Goal: Task Accomplishment & Management: Use online tool/utility

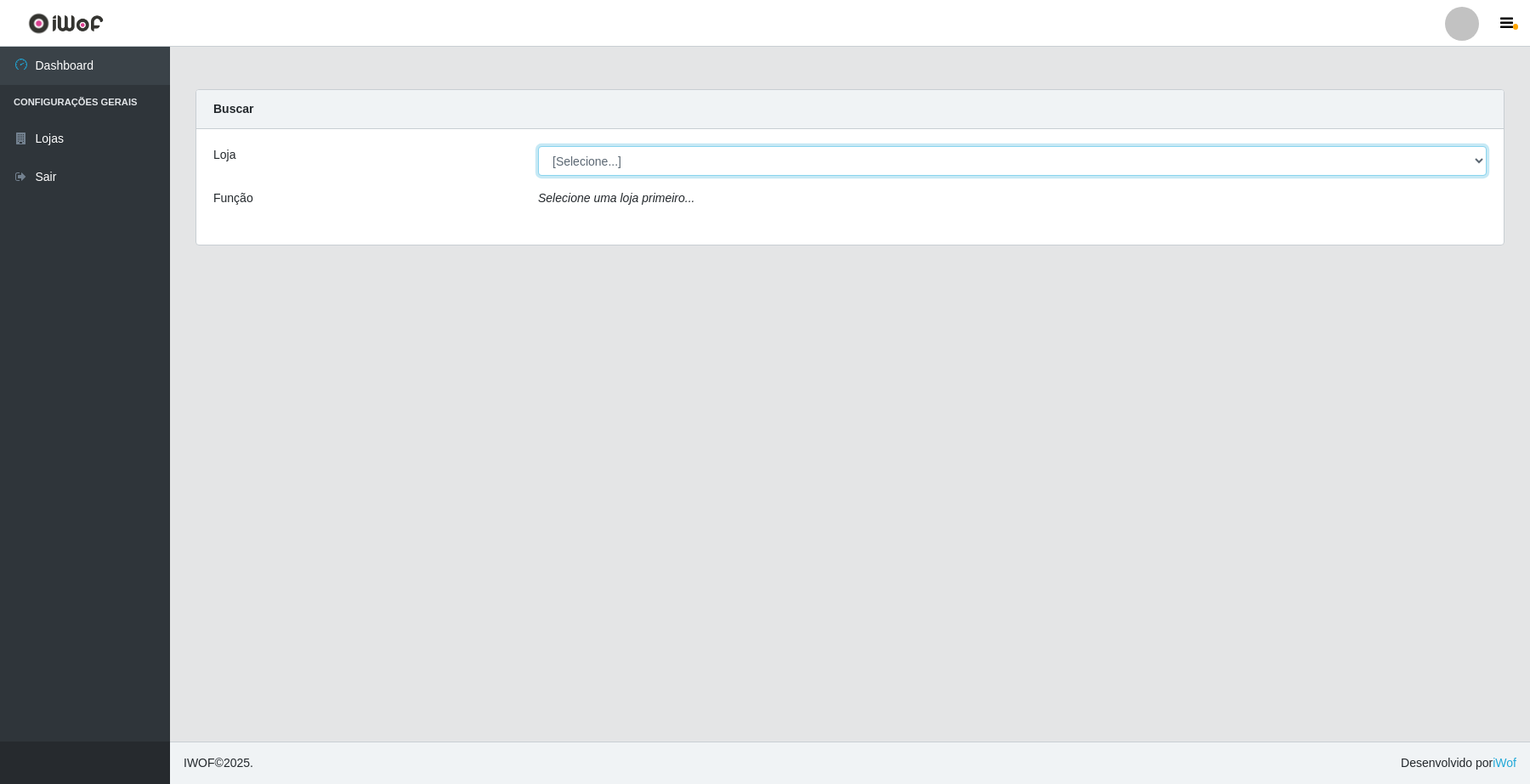
click at [1471, 166] on select "[Selecione...] O Filezão - Centenário" at bounding box center [1012, 161] width 949 height 30
select select "203"
click at [538, 146] on select "[Selecione...] O Filezão - Centenário" at bounding box center [1012, 161] width 949 height 30
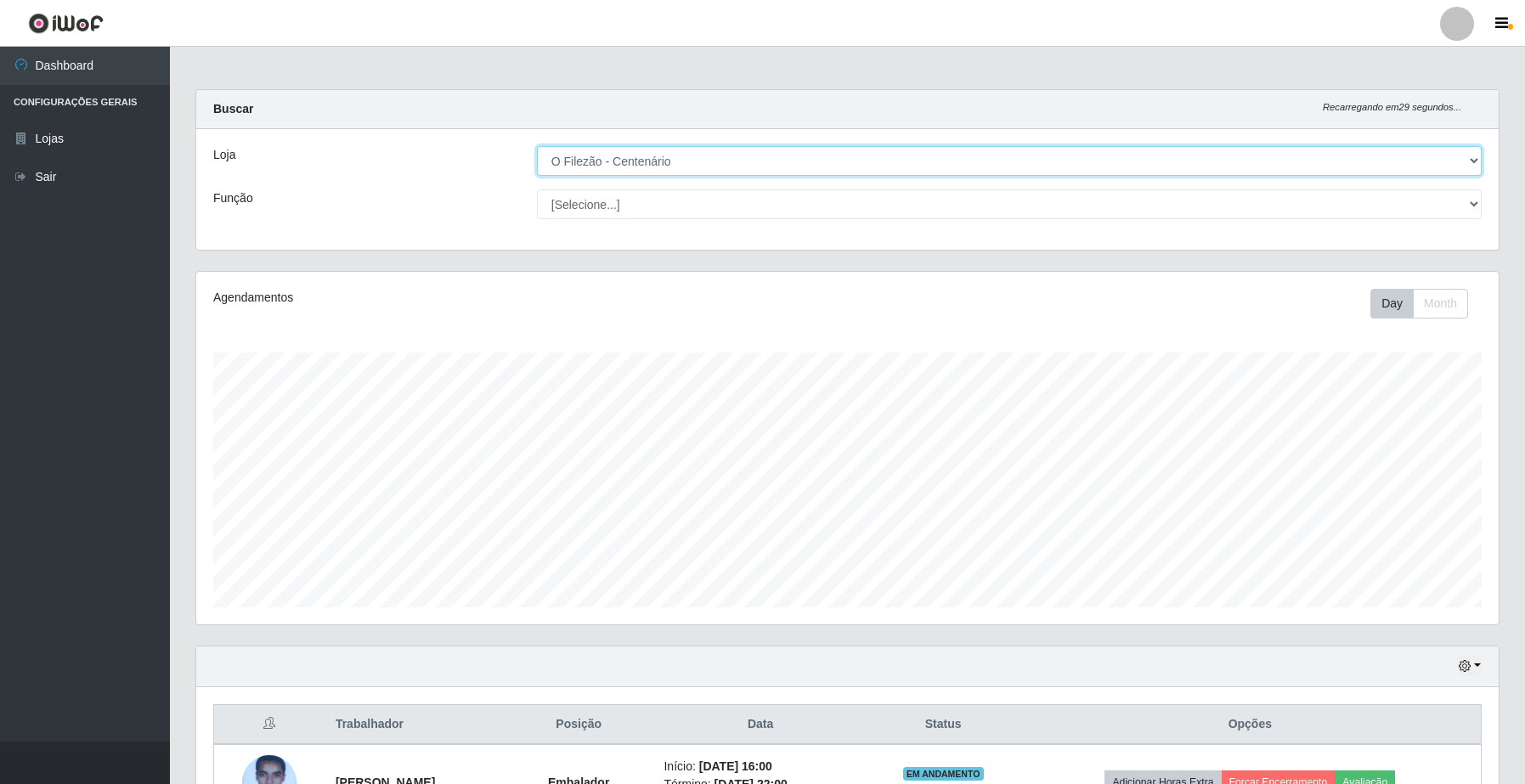
scroll to position [319, 0]
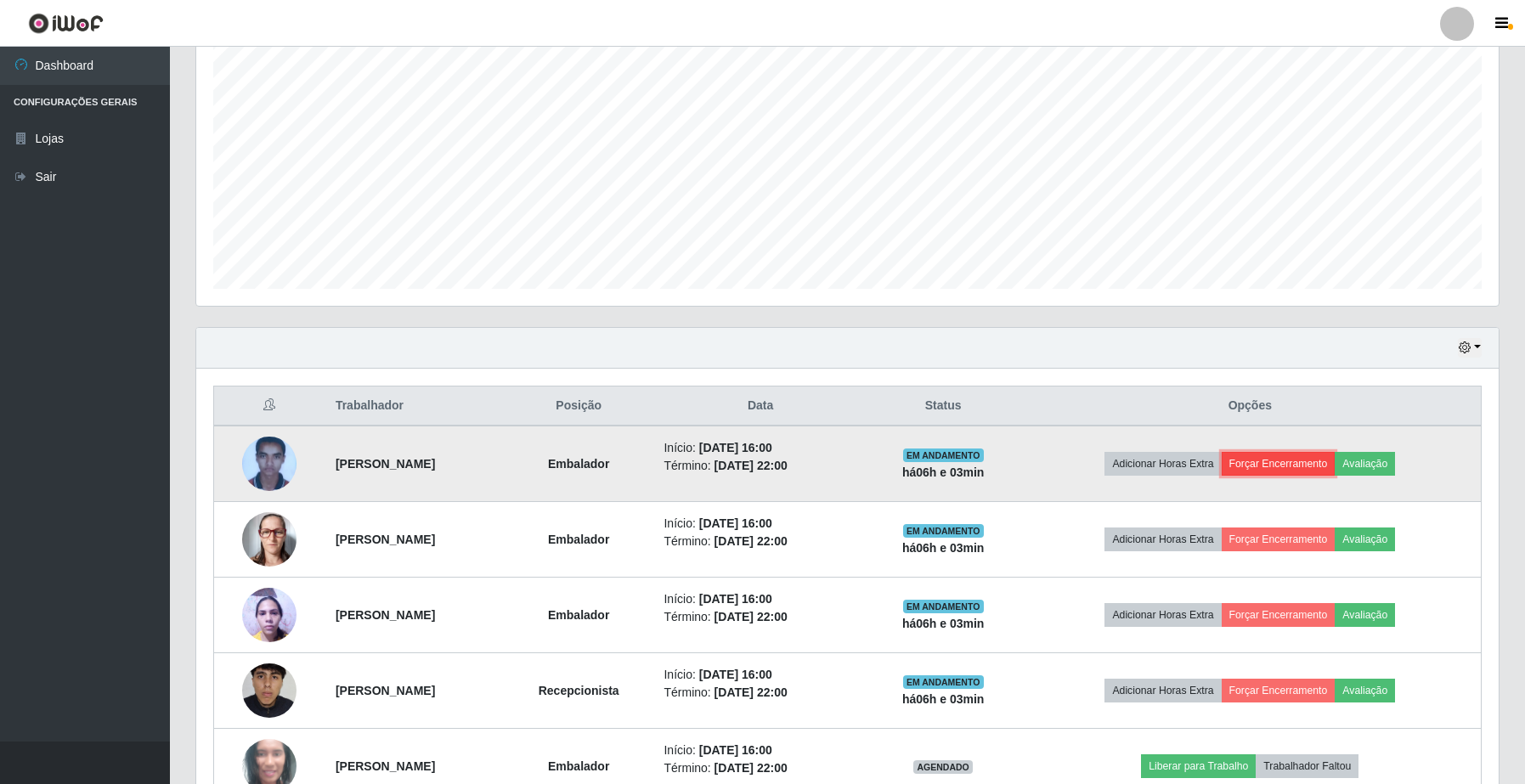
click at [1280, 464] on button "Forçar Encerramento" at bounding box center [1279, 463] width 114 height 24
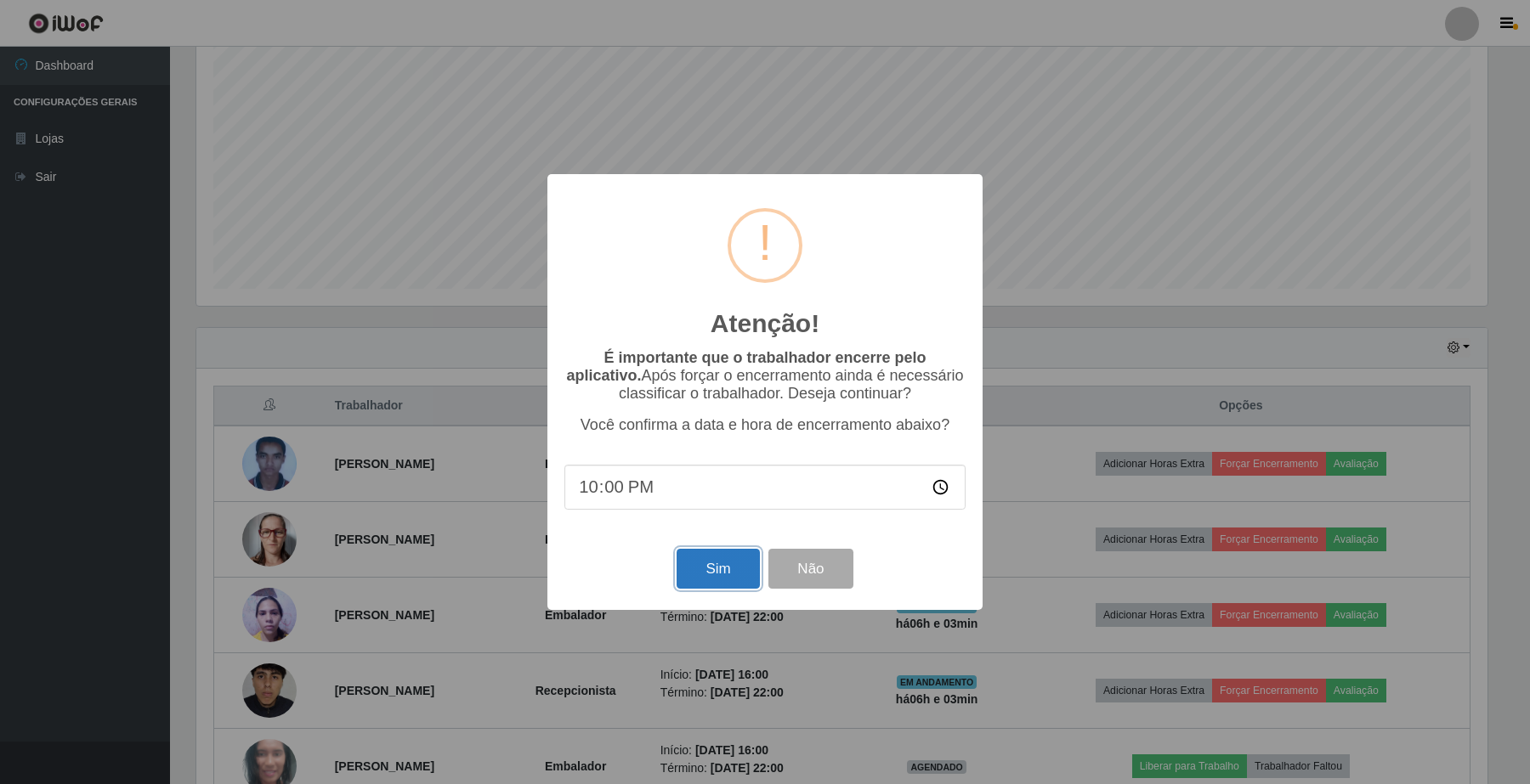
click at [698, 575] on button "Sim" at bounding box center [717, 569] width 82 height 40
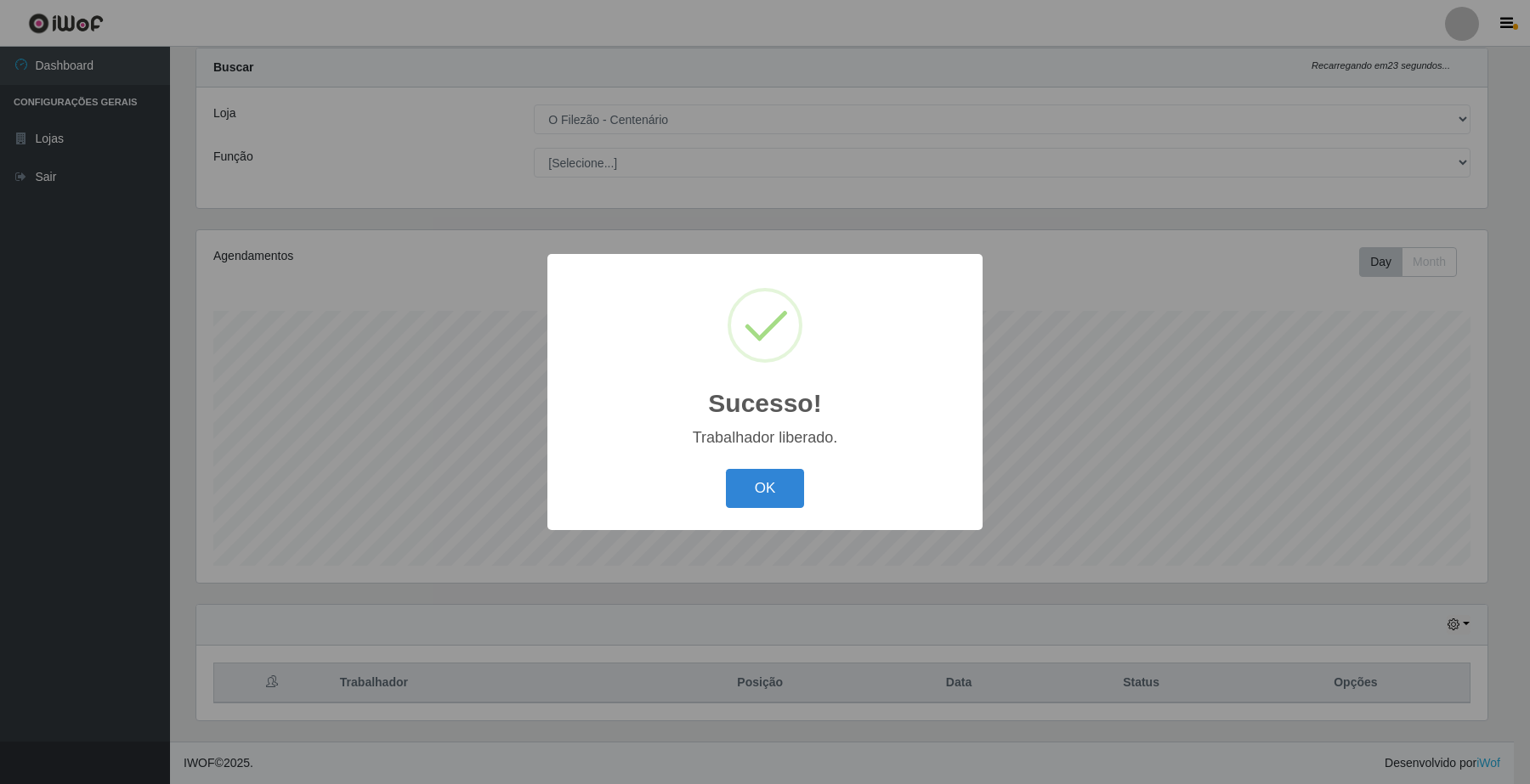
click at [1273, 452] on div "Sucesso! × Trabalhador liberado. OK Cancel" at bounding box center [765, 392] width 1530 height 784
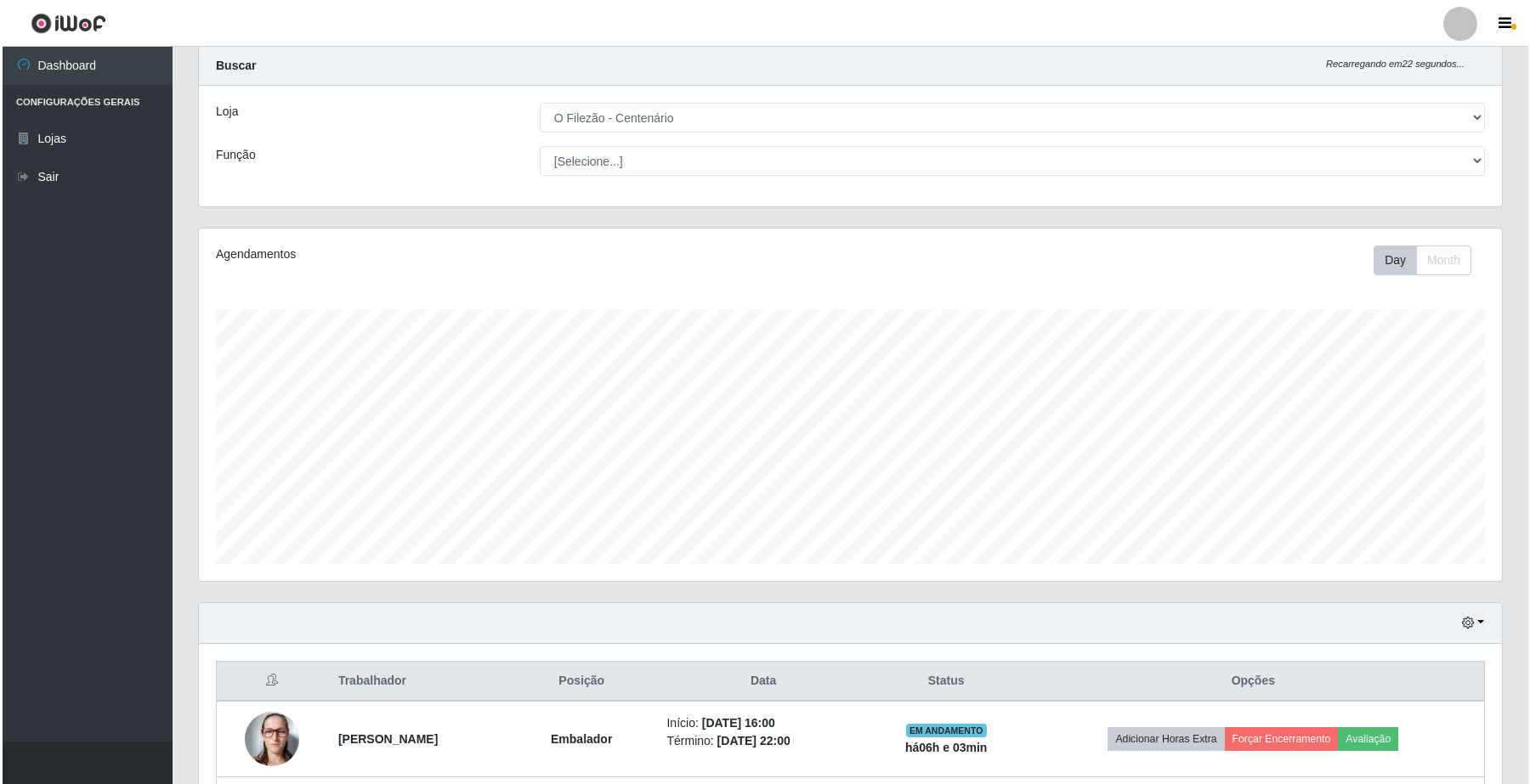
scroll to position [149, 0]
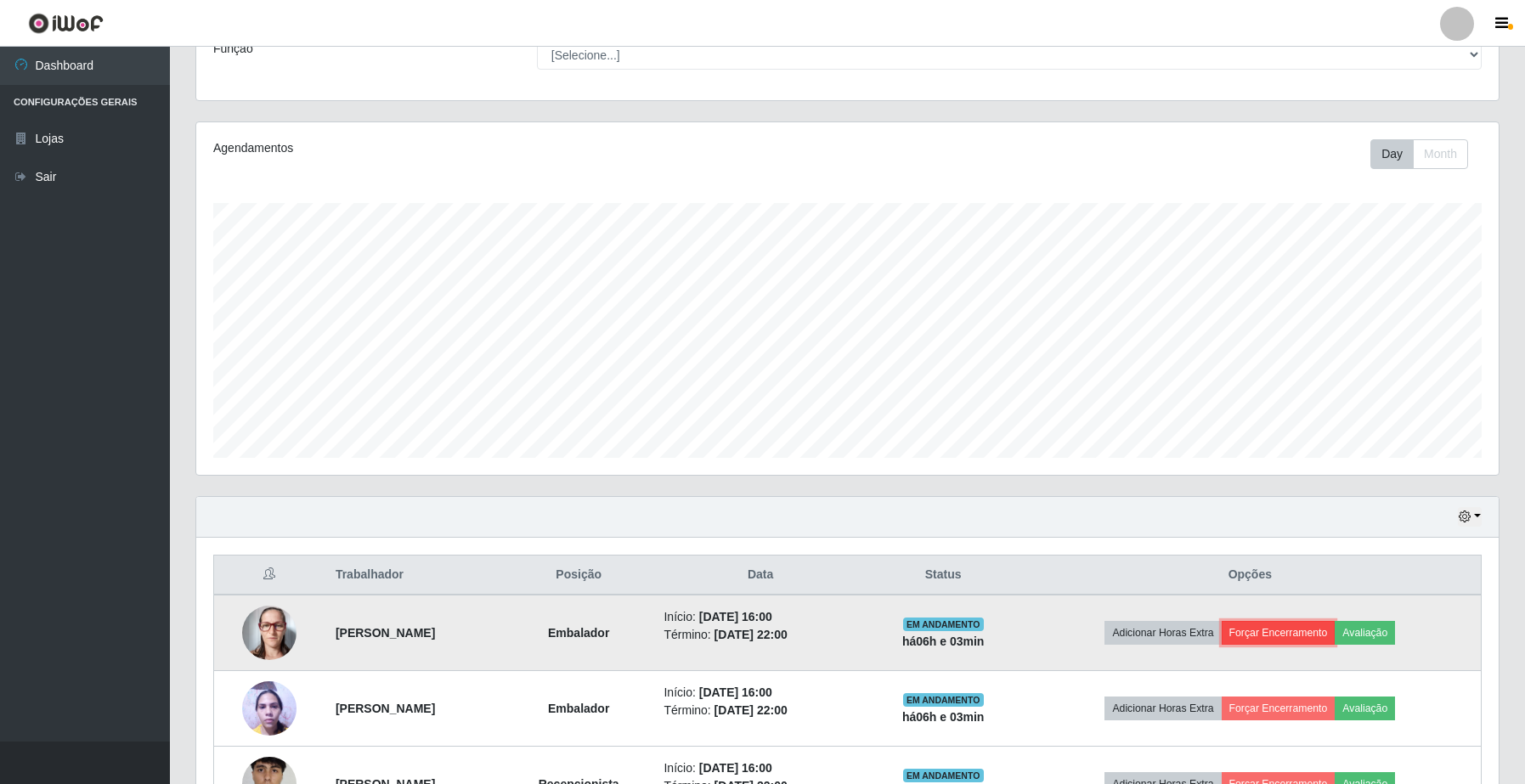
click at [1335, 627] on button "Forçar Encerramento" at bounding box center [1279, 632] width 114 height 24
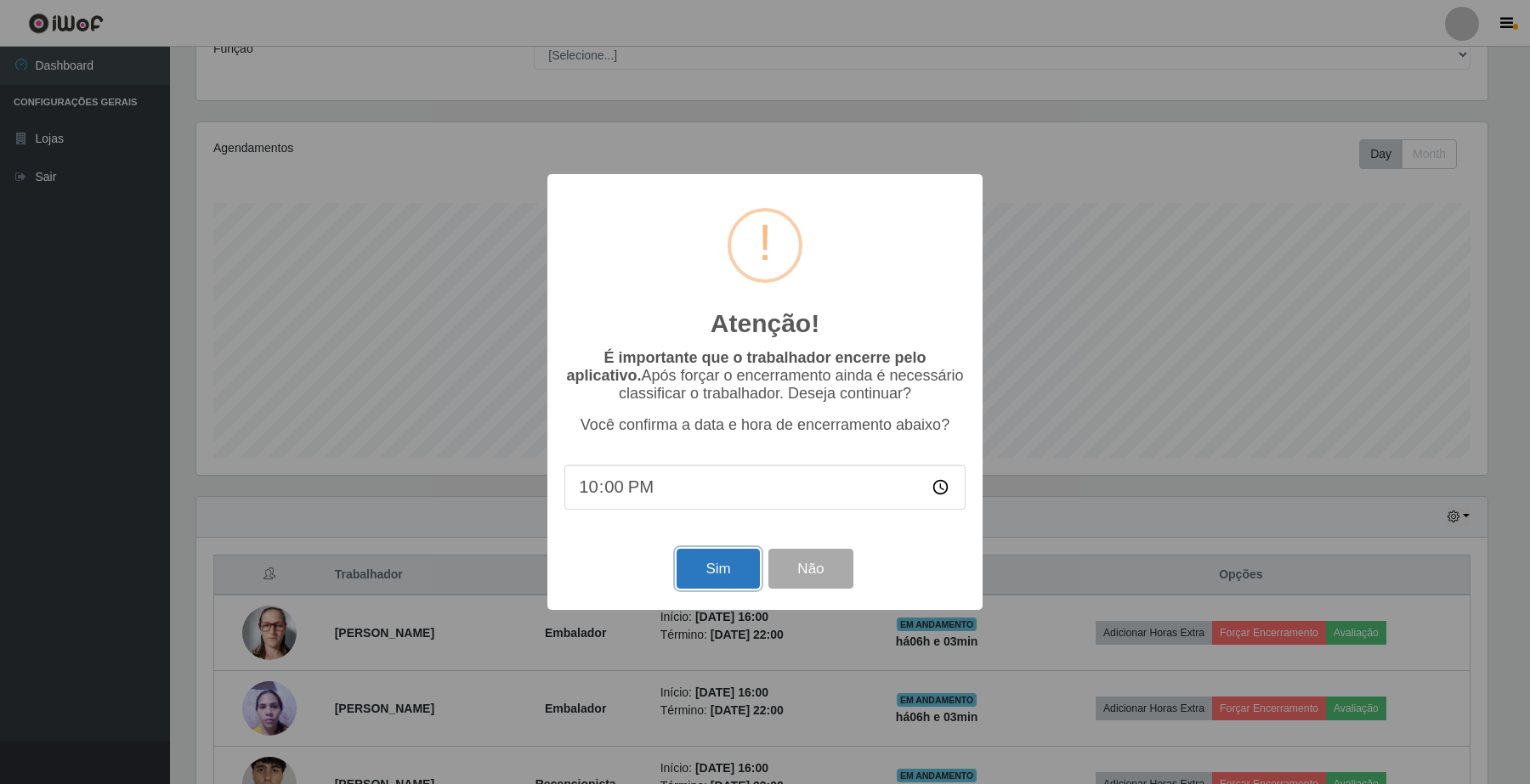
click at [729, 580] on button "Sim" at bounding box center [717, 569] width 82 height 40
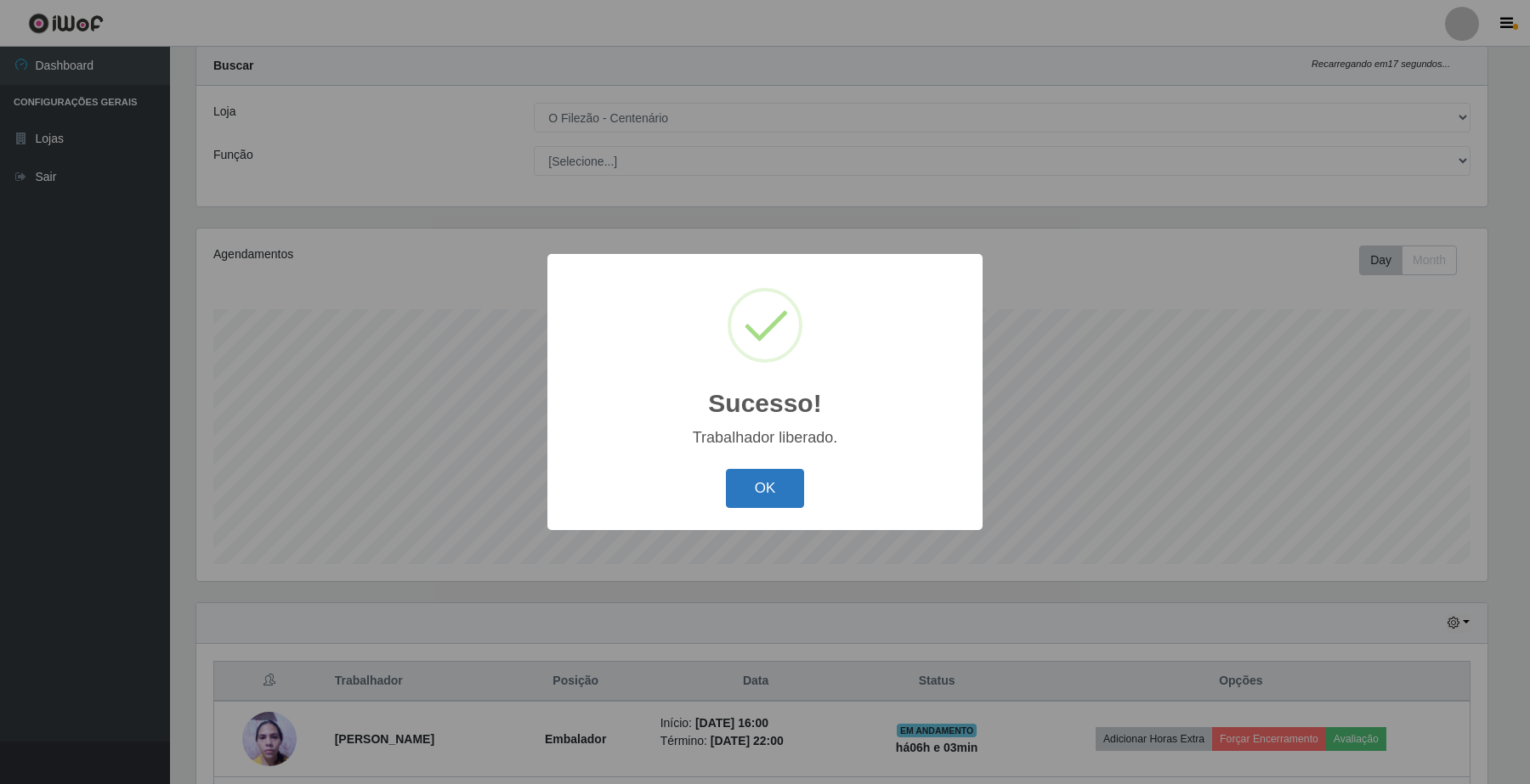
click at [772, 508] on button "OK" at bounding box center [765, 489] width 79 height 40
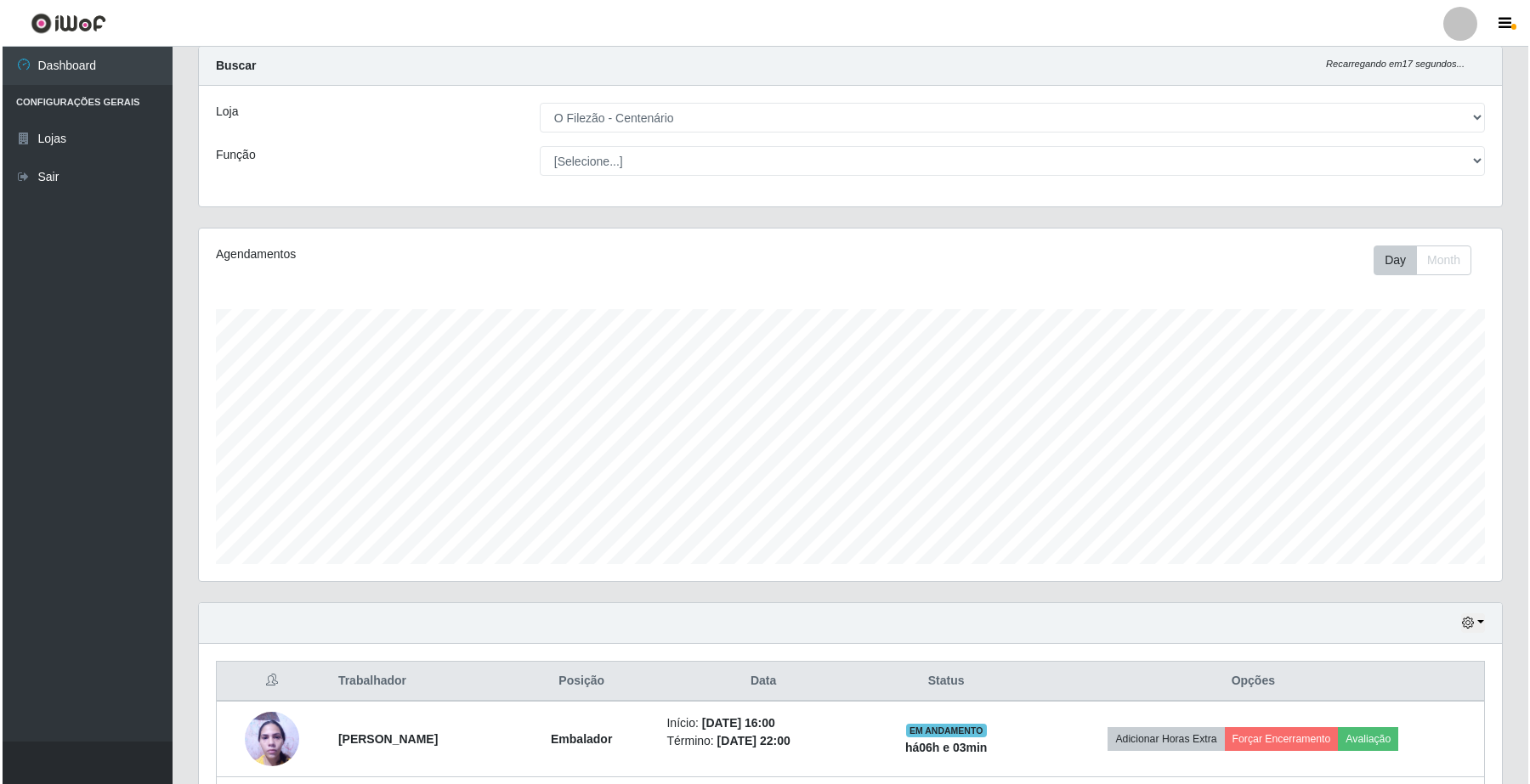
scroll to position [354, 1302]
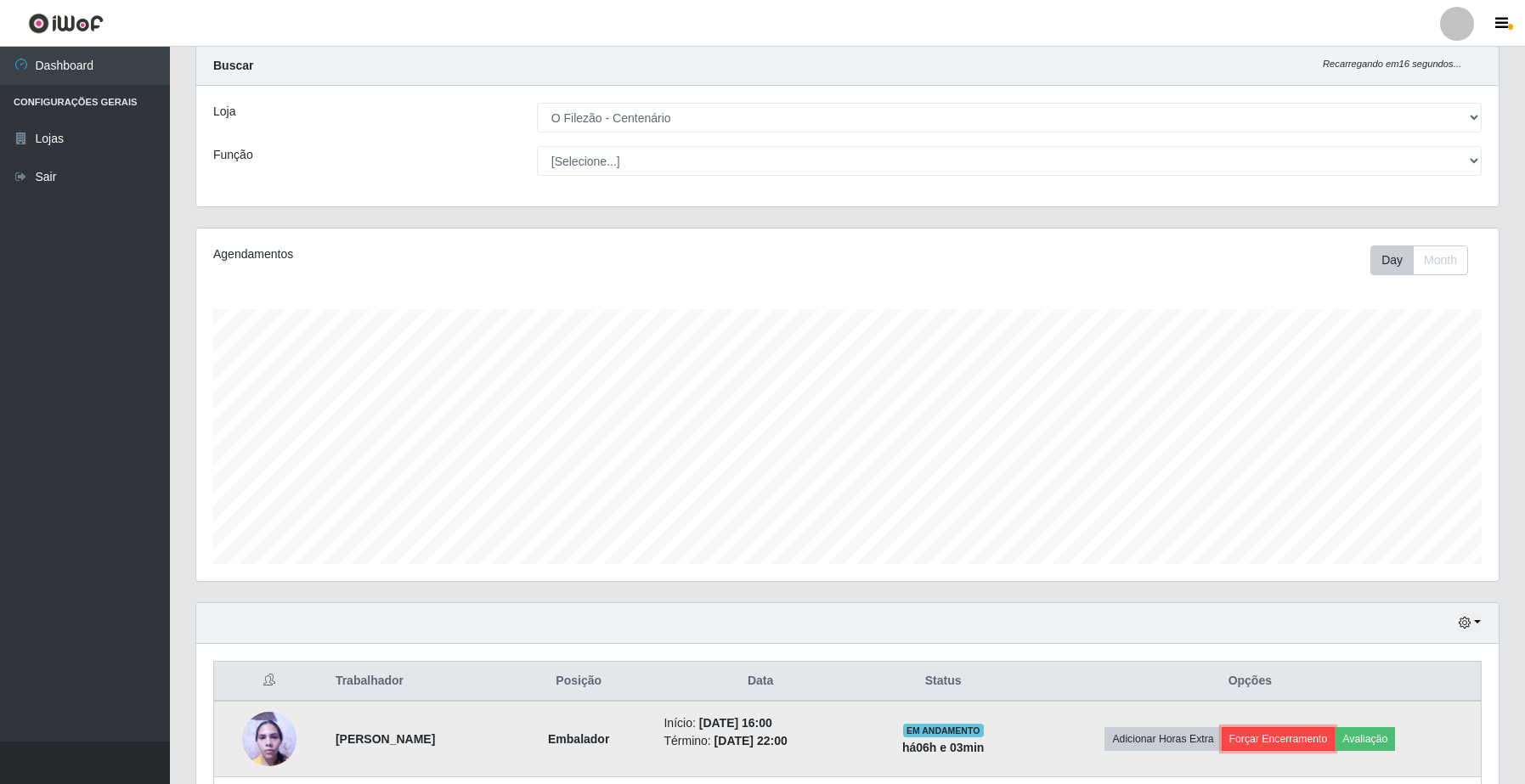
click at [1263, 732] on button "Forçar Encerramento" at bounding box center [1279, 739] width 114 height 24
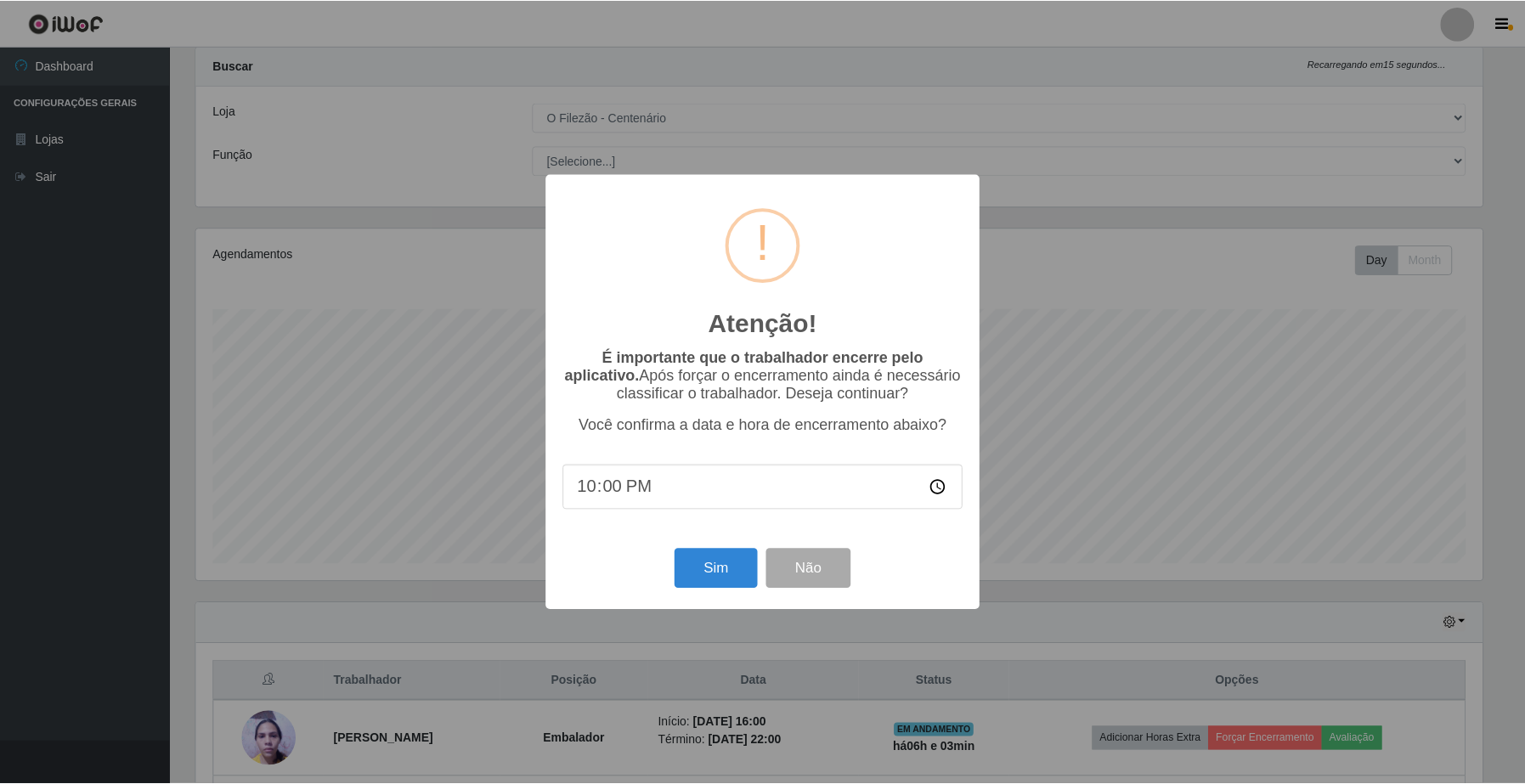
scroll to position [354, 1290]
click at [704, 565] on button "Sim" at bounding box center [717, 569] width 82 height 40
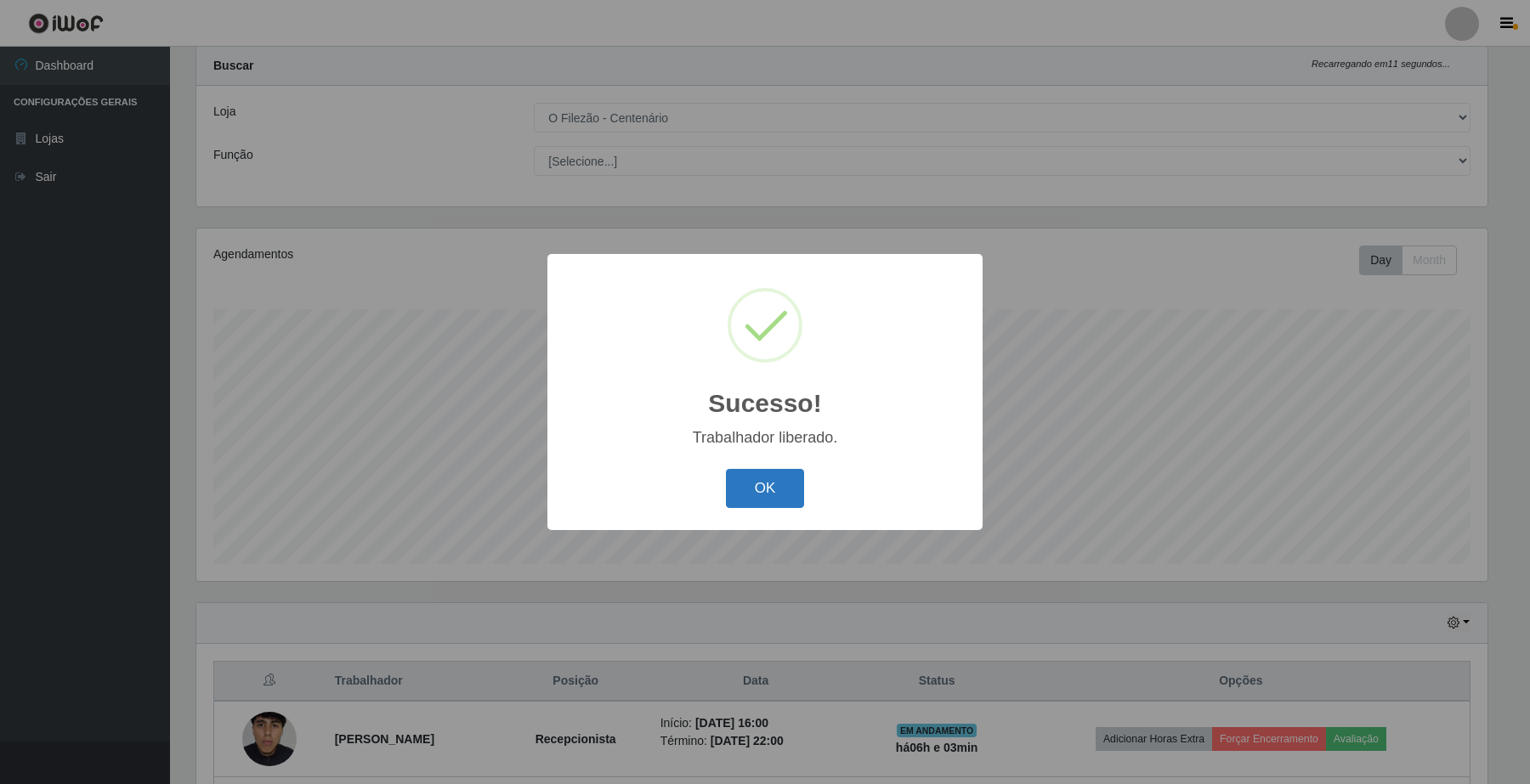
click at [765, 503] on button "OK" at bounding box center [765, 489] width 79 height 40
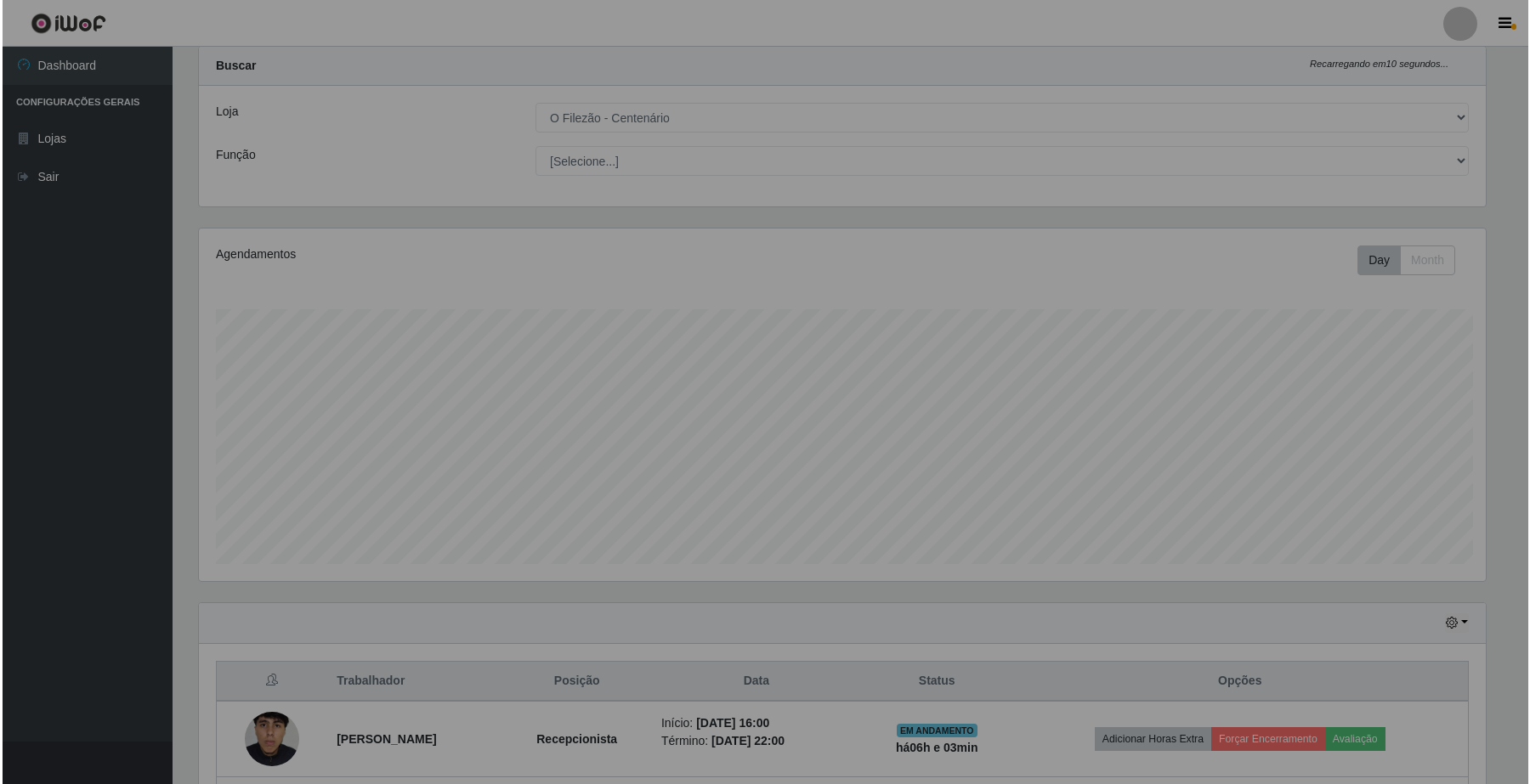
scroll to position [0, 0]
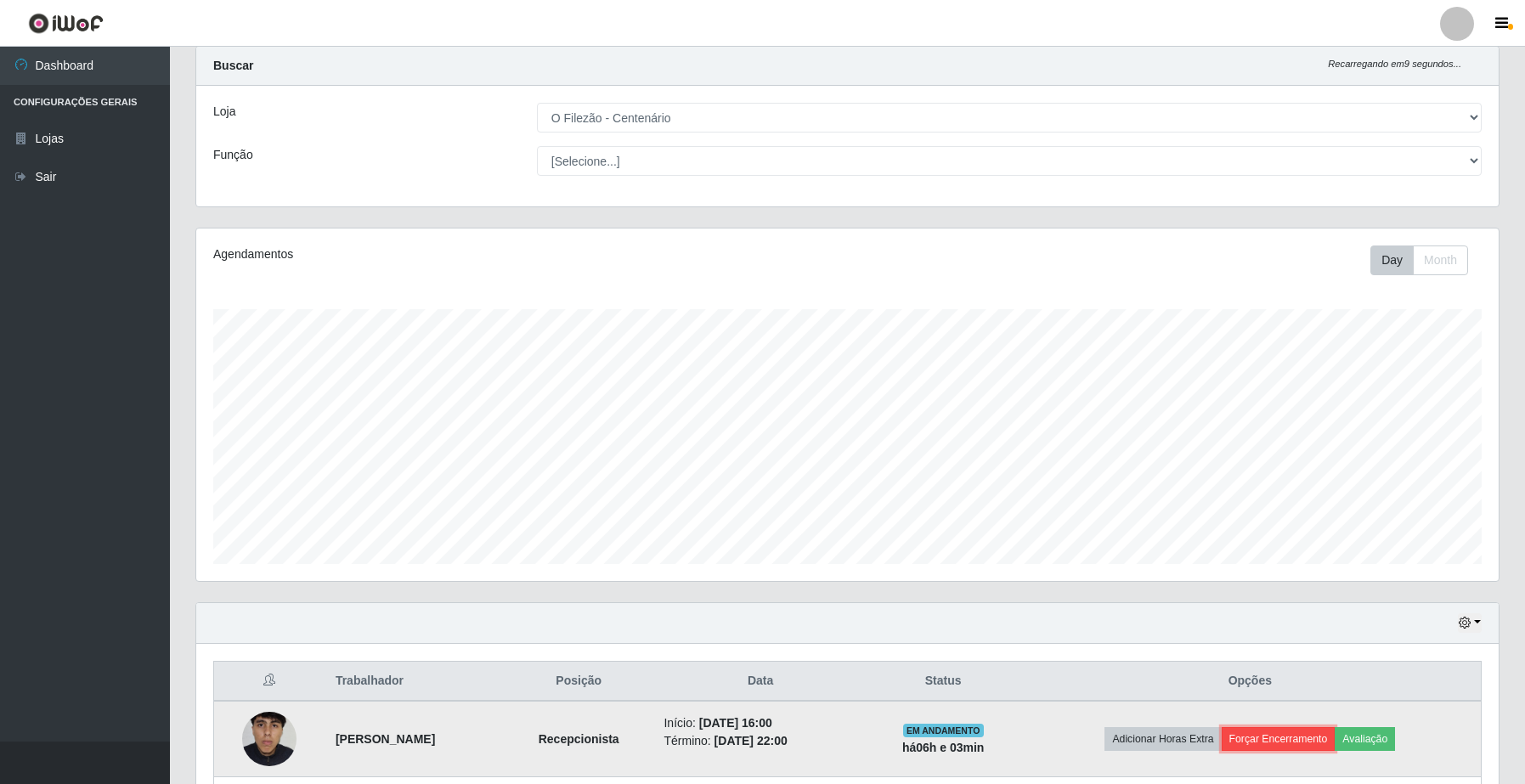
click at [1262, 728] on button "Forçar Encerramento" at bounding box center [1279, 739] width 114 height 24
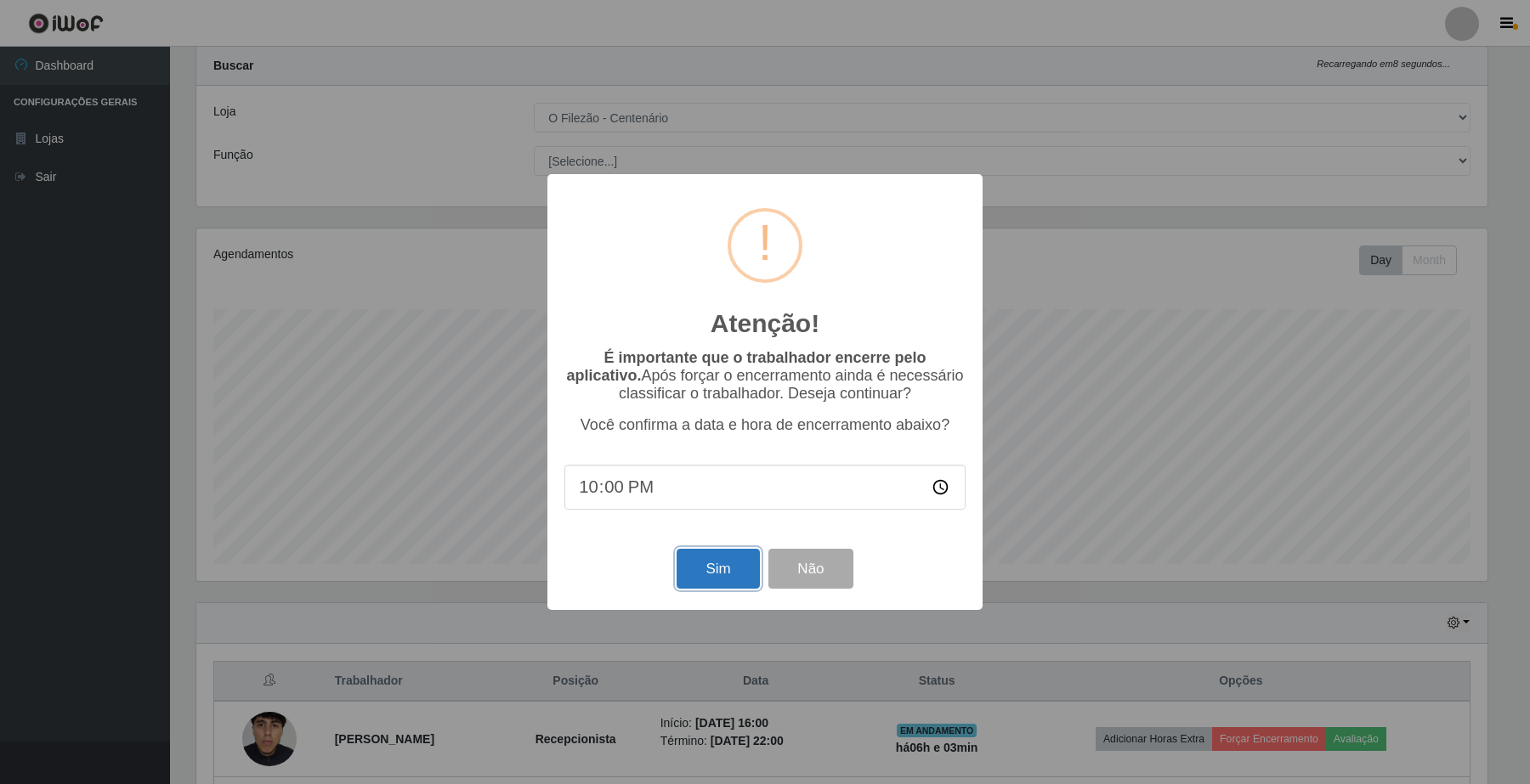
click at [708, 582] on button "Sim" at bounding box center [717, 569] width 82 height 40
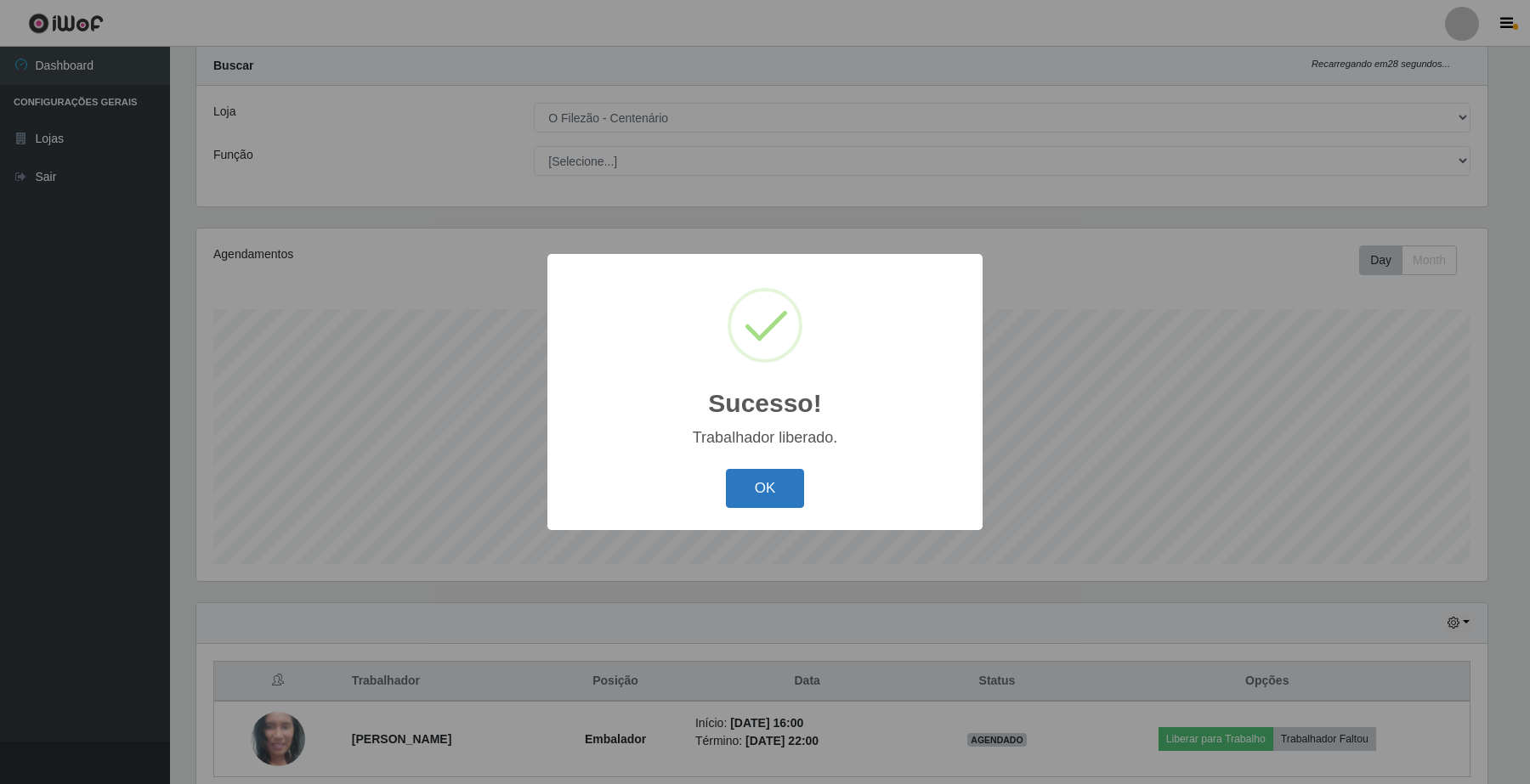
click at [758, 491] on button "OK" at bounding box center [765, 489] width 79 height 40
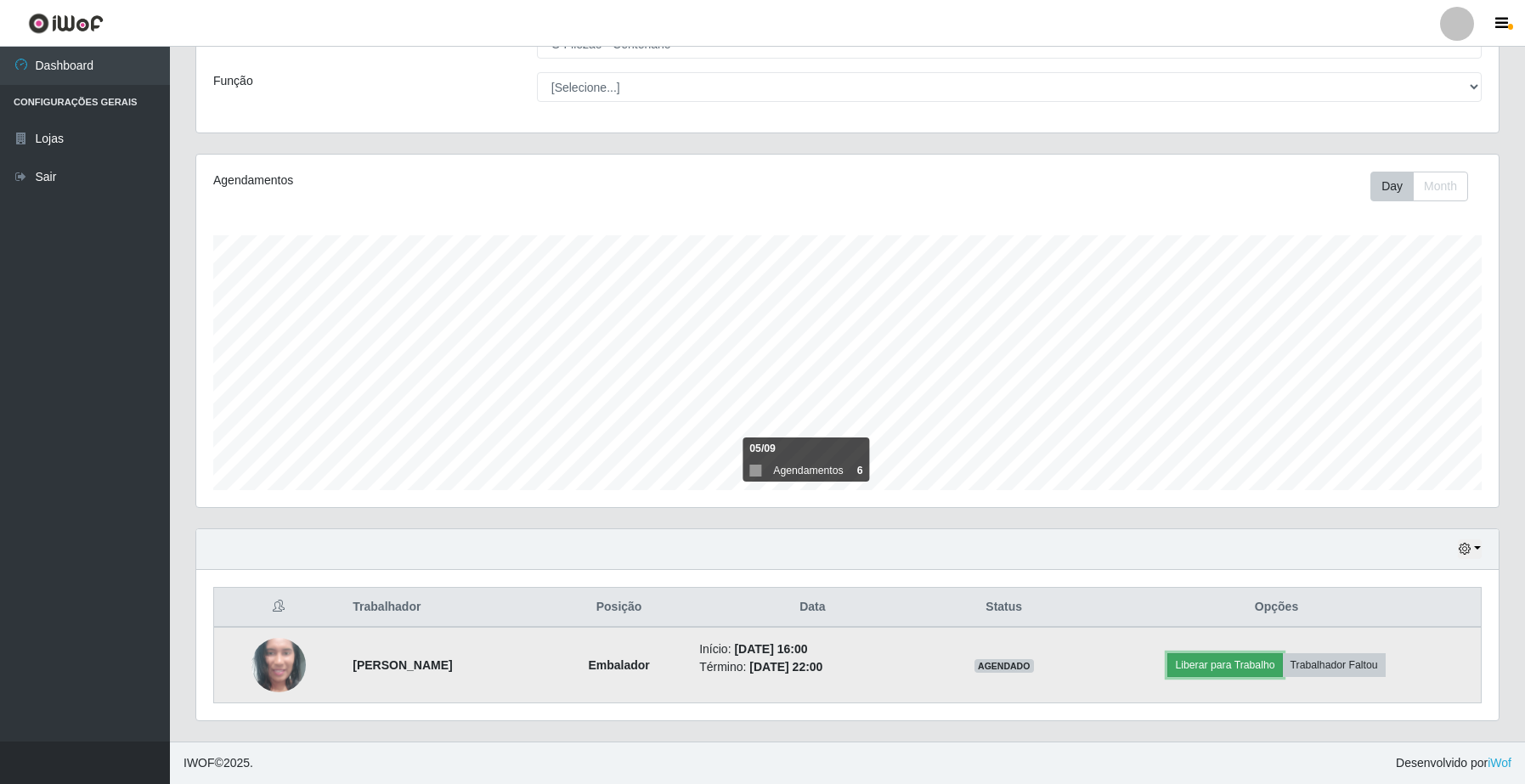
click at [1233, 661] on button "Liberar para Trabalho" at bounding box center [1225, 664] width 115 height 24
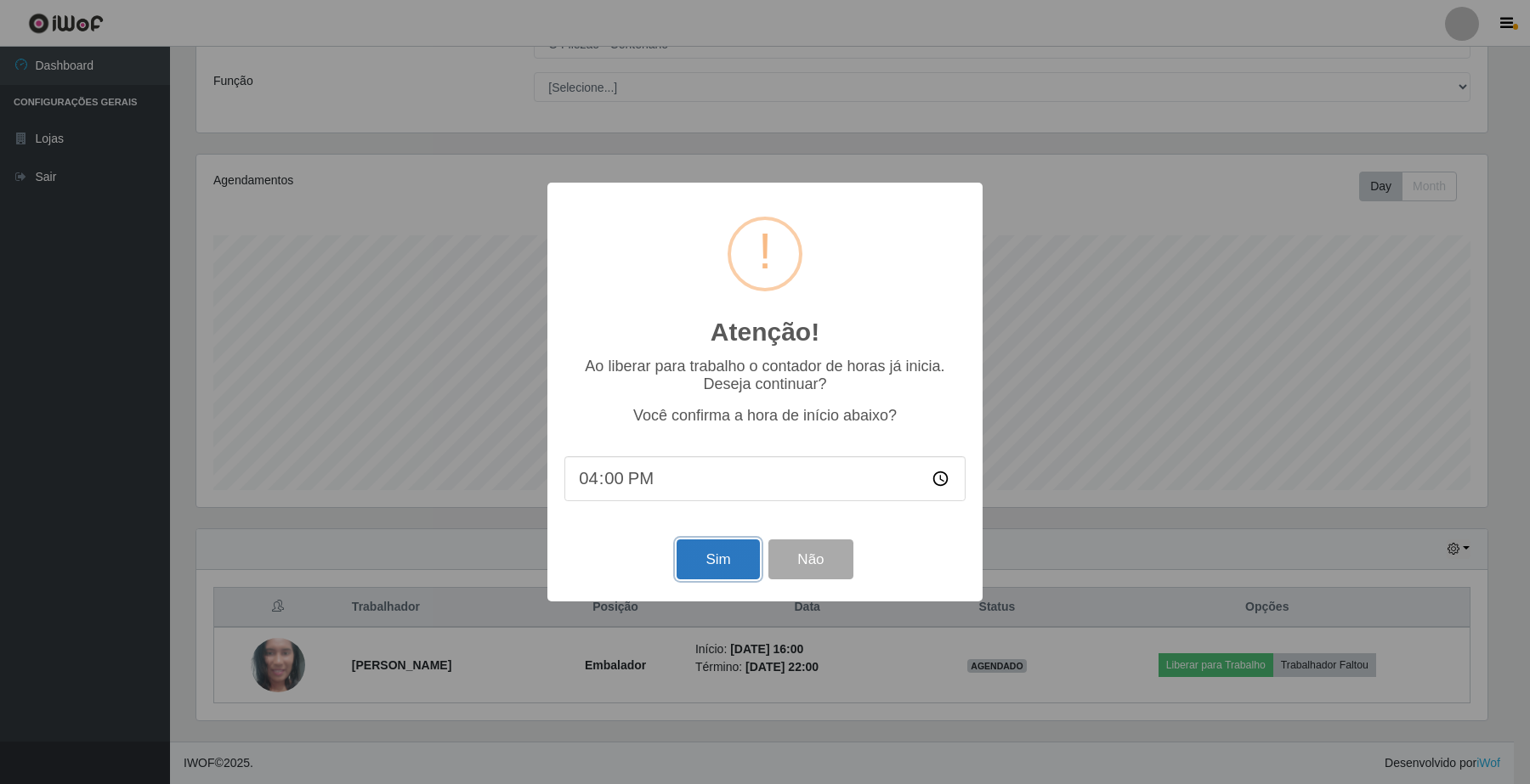
click at [719, 567] on button "Sim" at bounding box center [717, 559] width 82 height 40
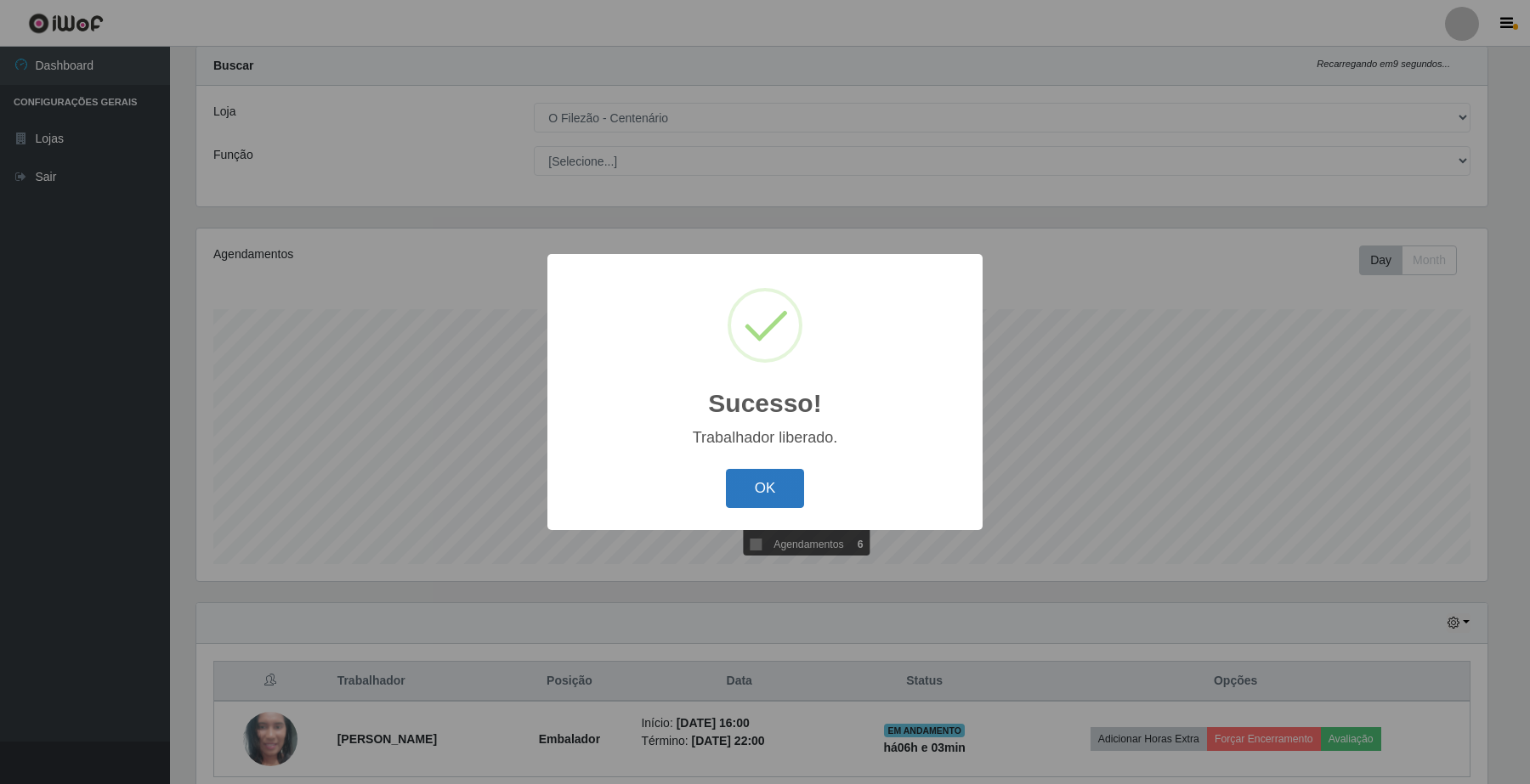
click at [781, 490] on button "OK" at bounding box center [765, 489] width 79 height 40
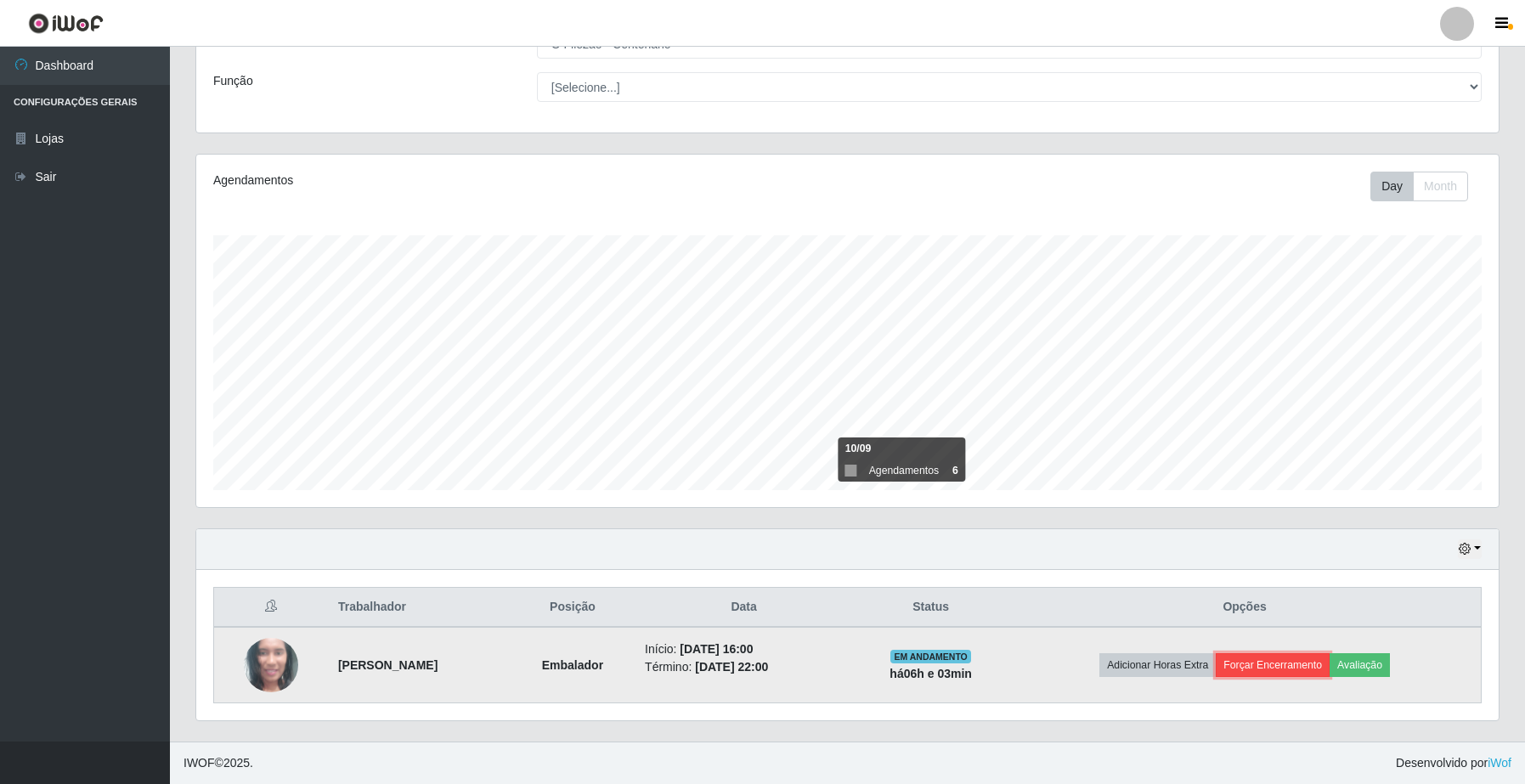
click at [1284, 667] on button "Forçar Encerramento" at bounding box center [1273, 664] width 114 height 24
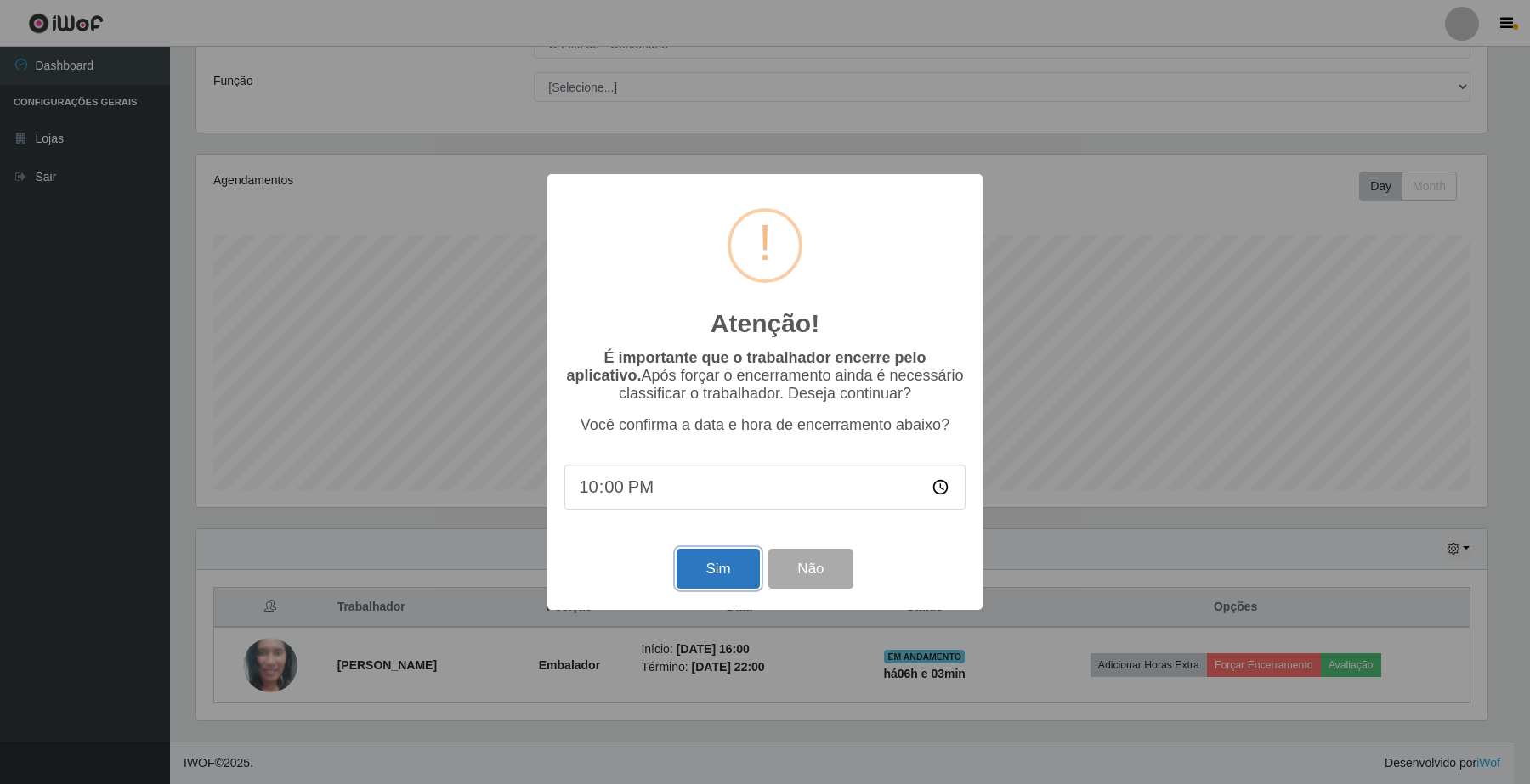
click at [698, 565] on button "Sim" at bounding box center [717, 569] width 82 height 40
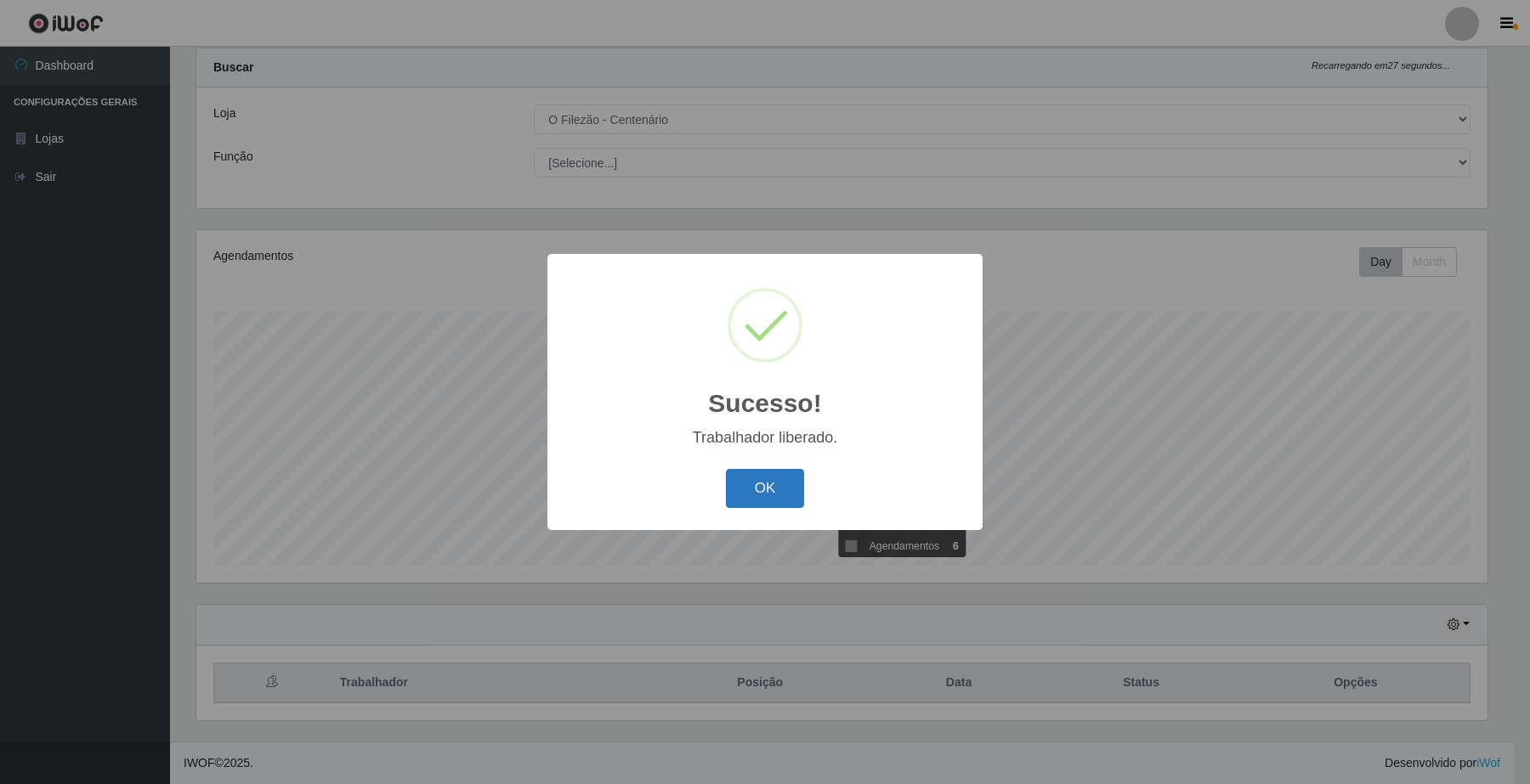
click at [779, 499] on button "OK" at bounding box center [765, 489] width 79 height 40
